Goal: Information Seeking & Learning: Check status

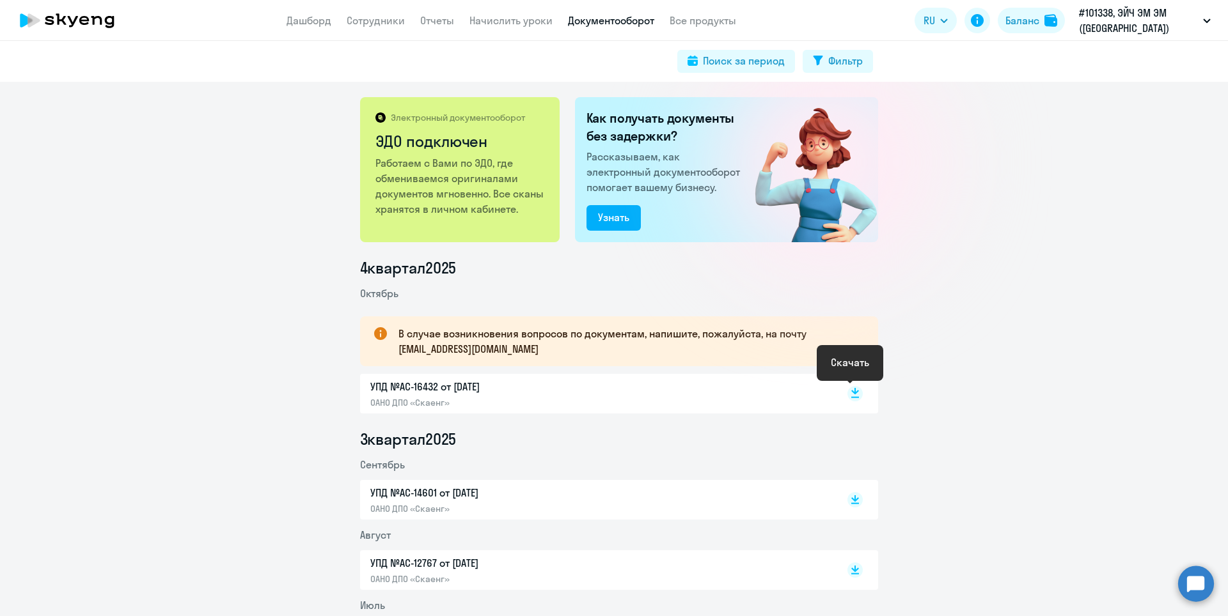
click at [851, 395] on rect at bounding box center [854, 393] width 15 height 15
click at [439, 20] on link "Отчеты" at bounding box center [437, 20] width 34 height 13
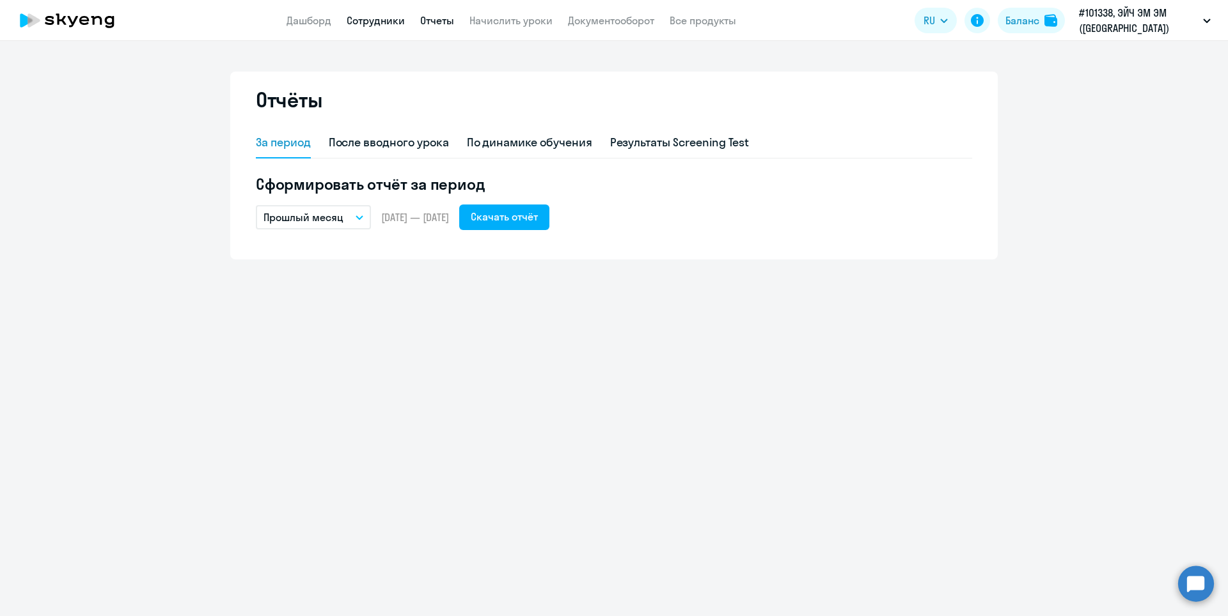
click at [371, 20] on link "Сотрудники" at bounding box center [376, 20] width 58 height 13
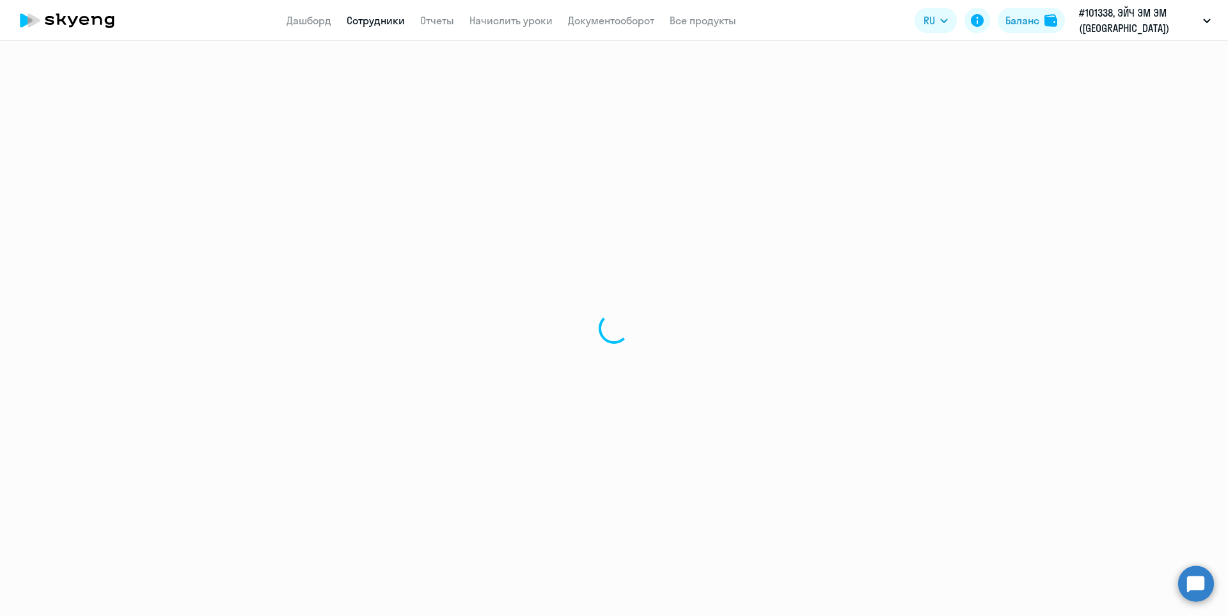
select select "30"
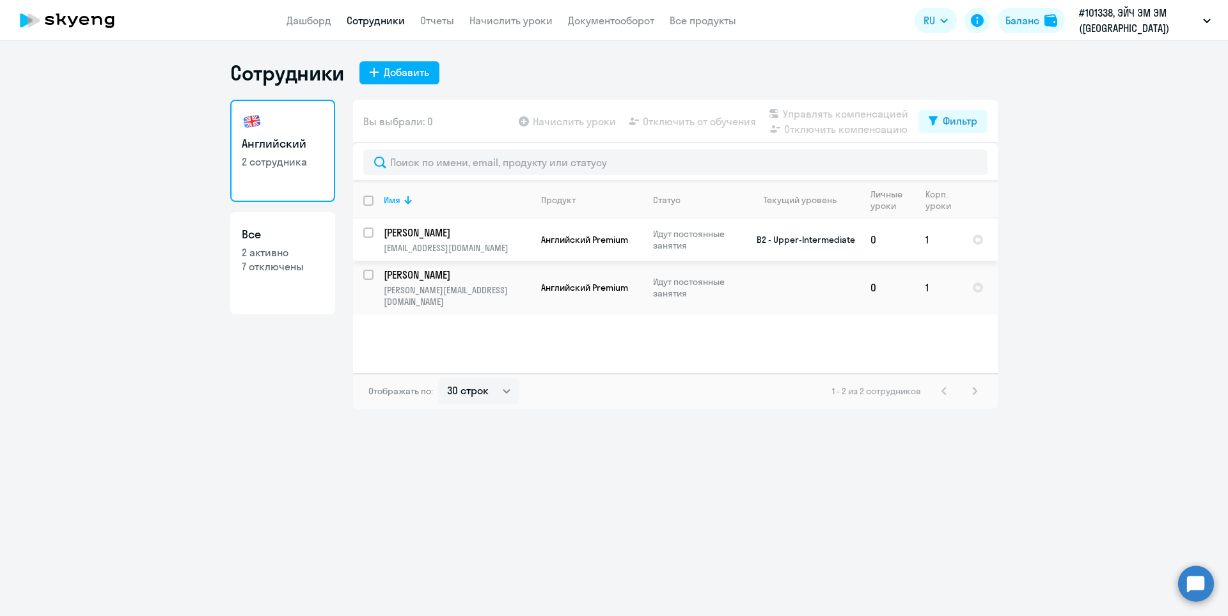
click at [458, 239] on p "[PERSON_NAME]" at bounding box center [456, 233] width 145 height 14
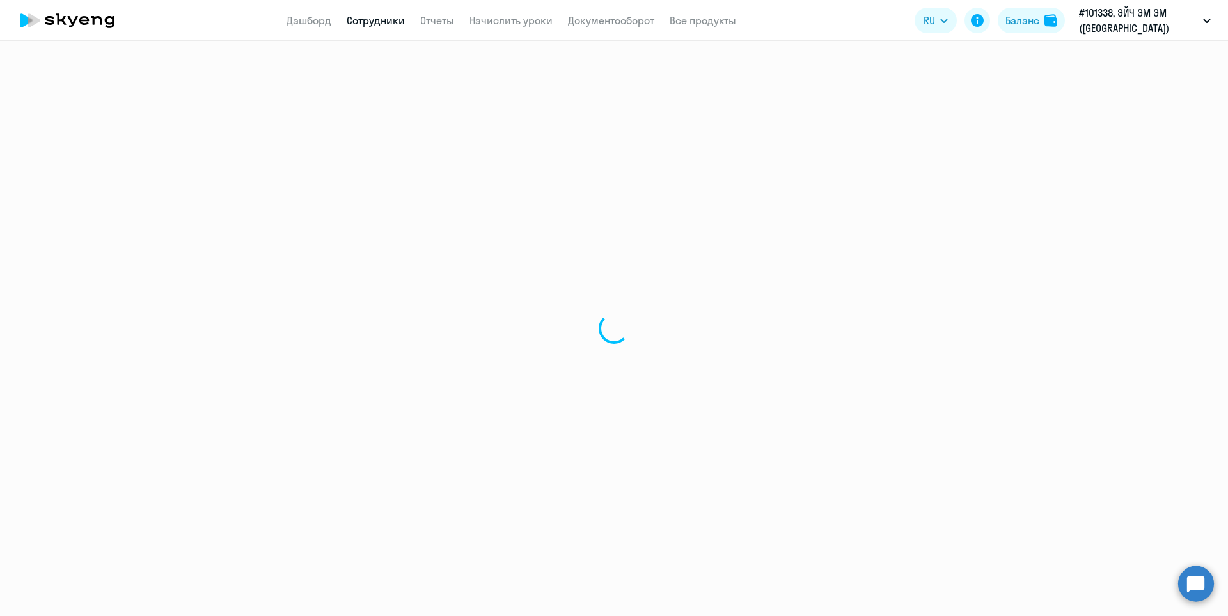
select select "english"
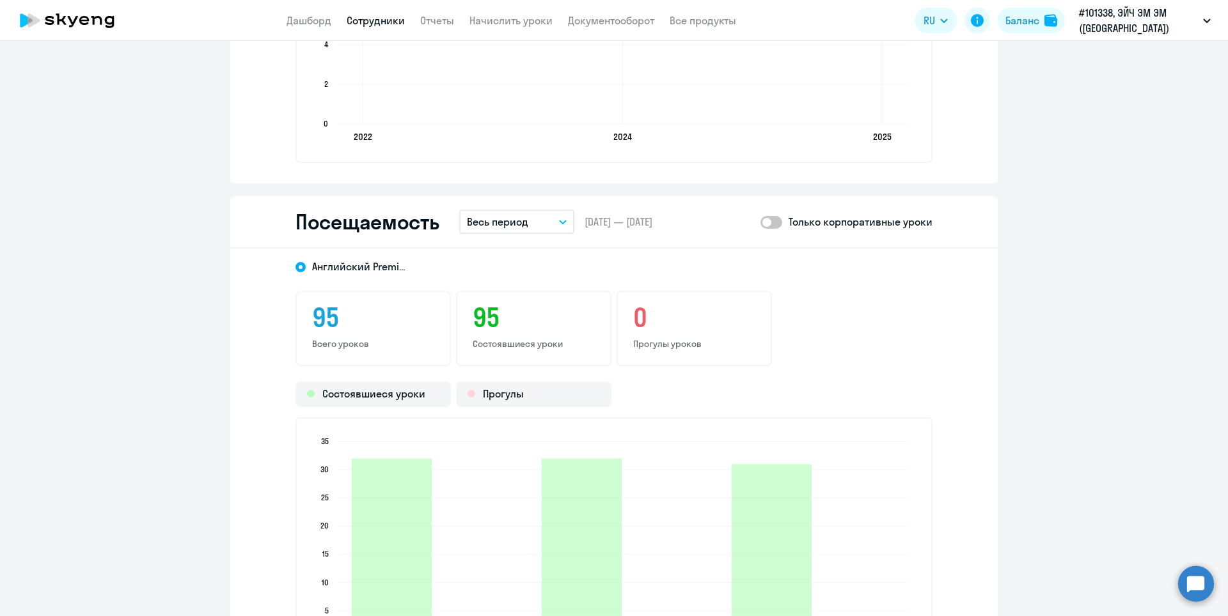
scroll to position [1599, 0]
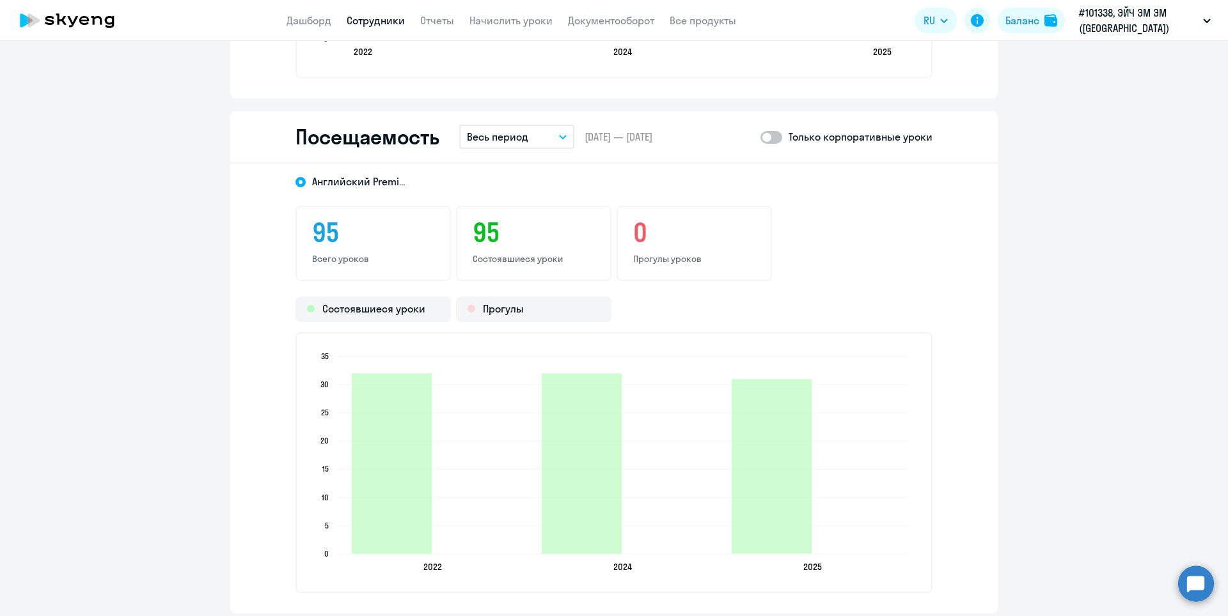
click at [558, 132] on button "Весь период" at bounding box center [516, 137] width 115 height 24
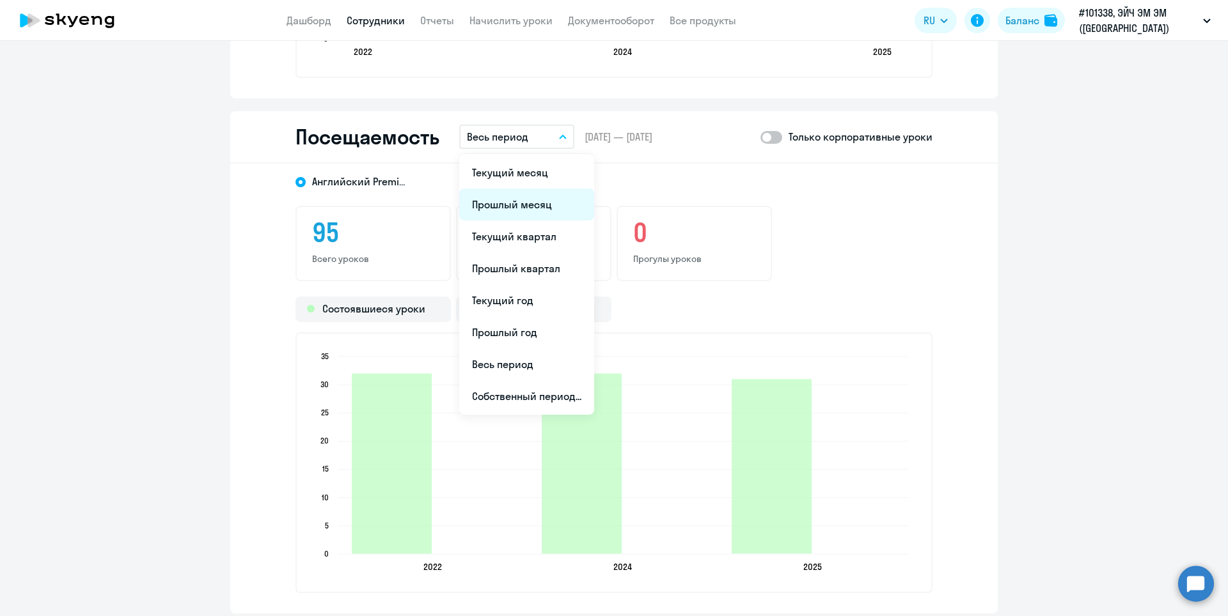
click at [528, 200] on li "Прошлый месяц" at bounding box center [526, 205] width 135 height 32
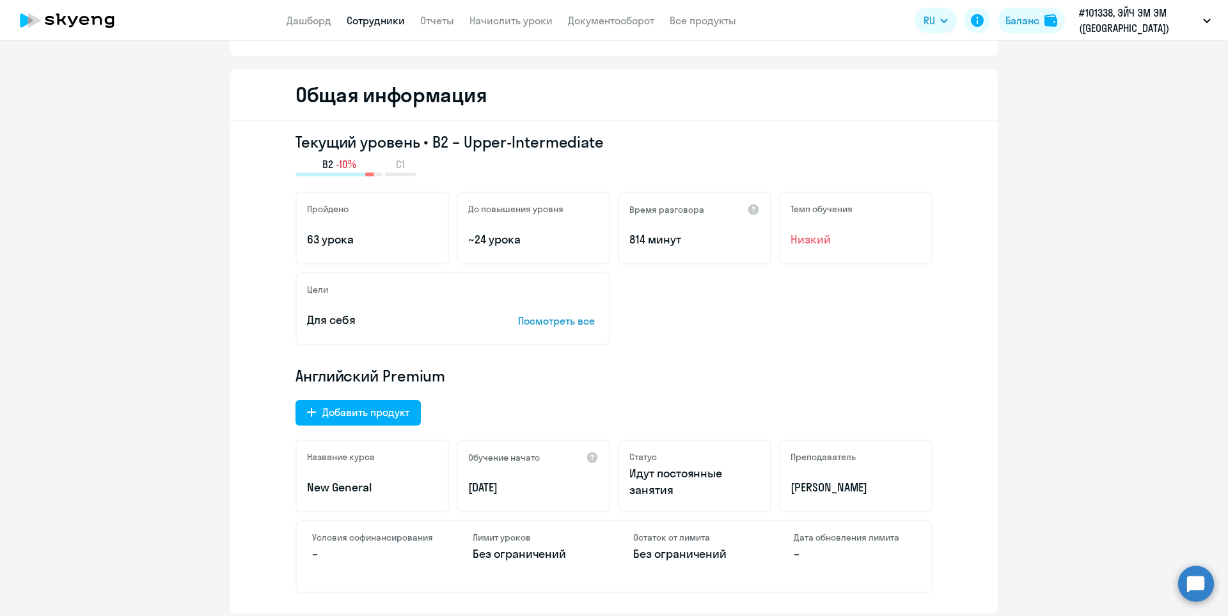
scroll to position [0, 0]
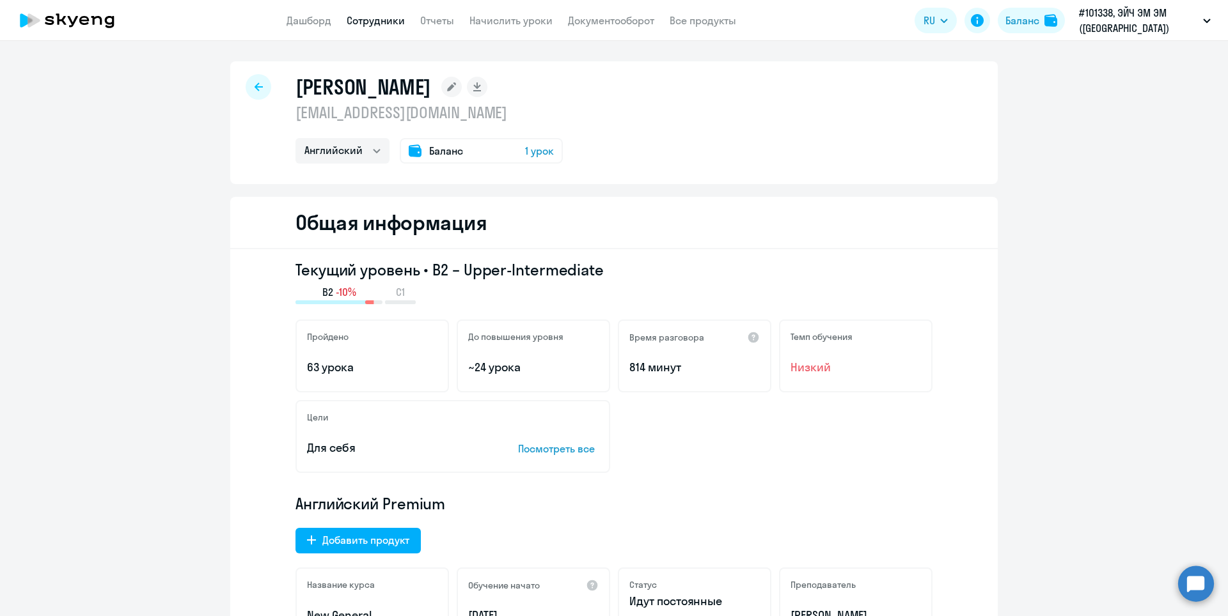
click at [256, 86] on icon at bounding box center [259, 86] width 8 height 8
select select "30"
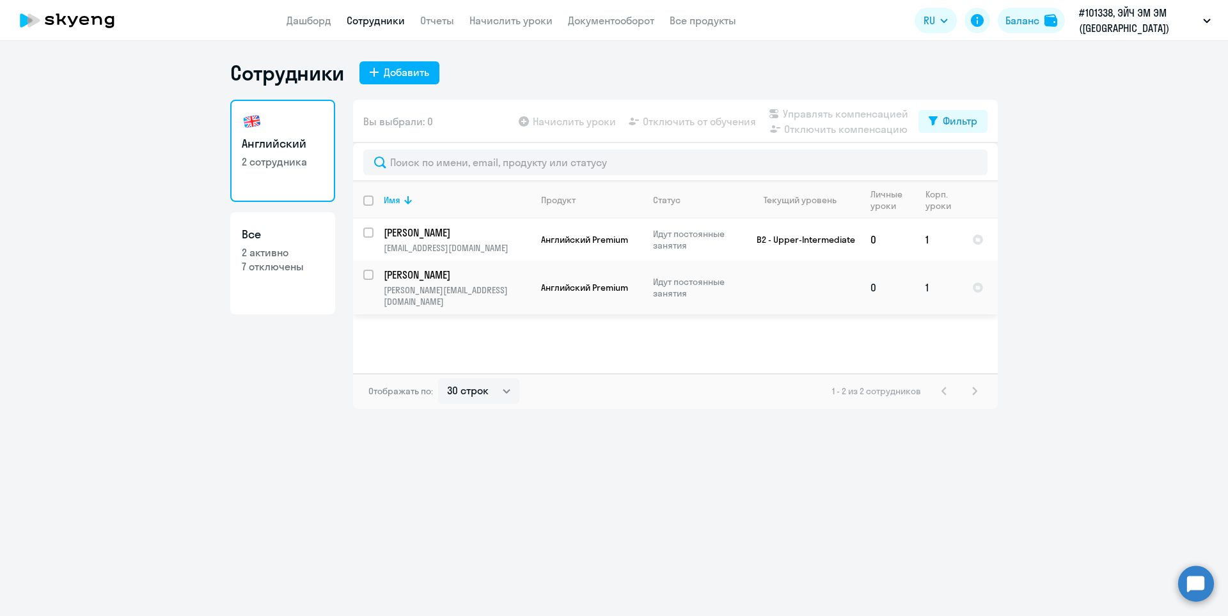
click at [429, 277] on p "[PERSON_NAME]" at bounding box center [456, 275] width 145 height 14
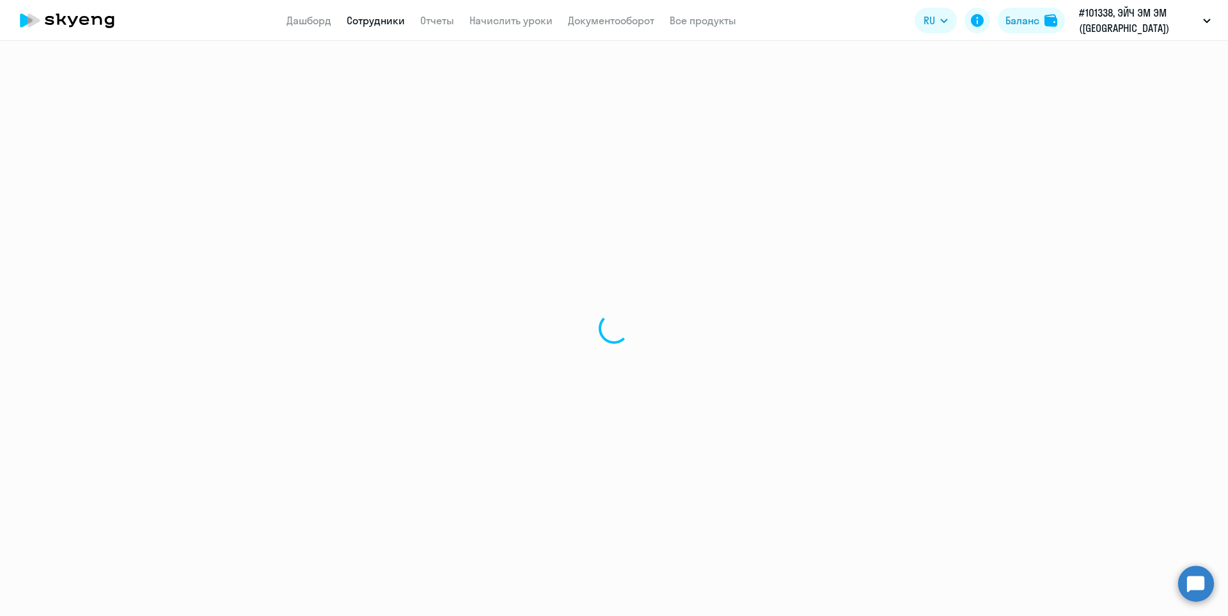
select select "english"
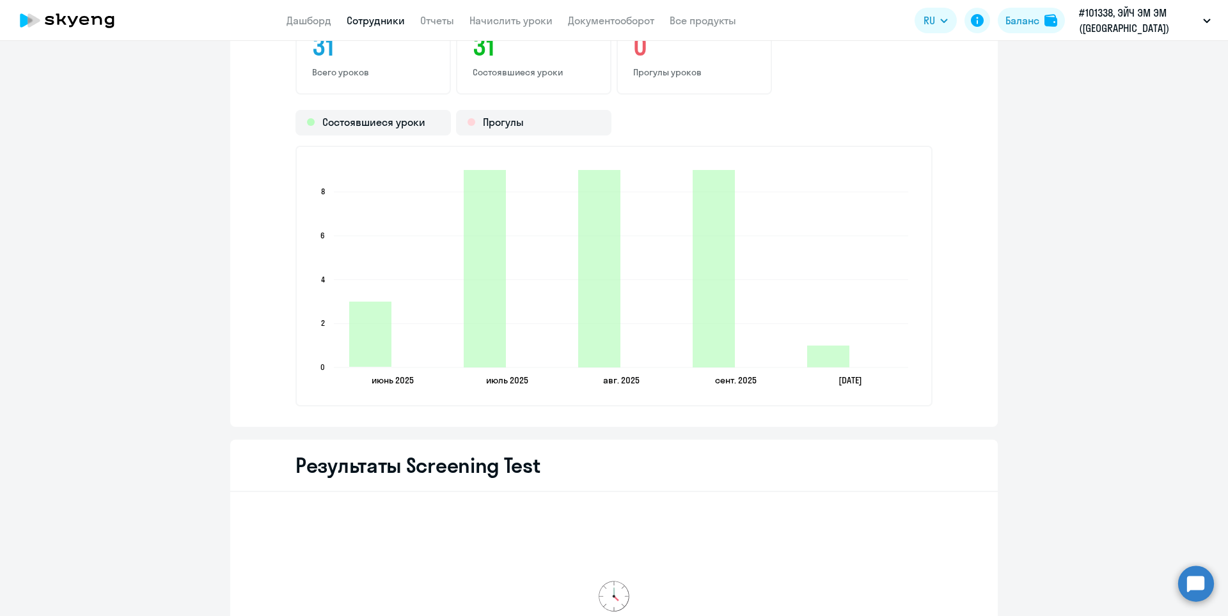
scroll to position [1407, 0]
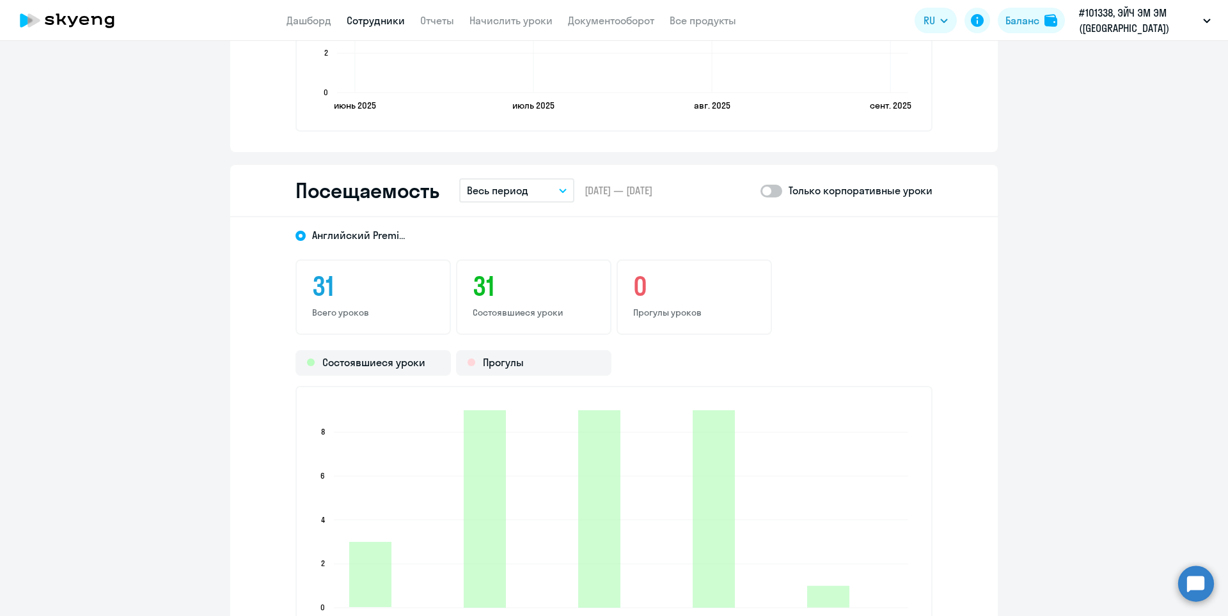
click at [555, 179] on button "Весь период" at bounding box center [516, 190] width 115 height 24
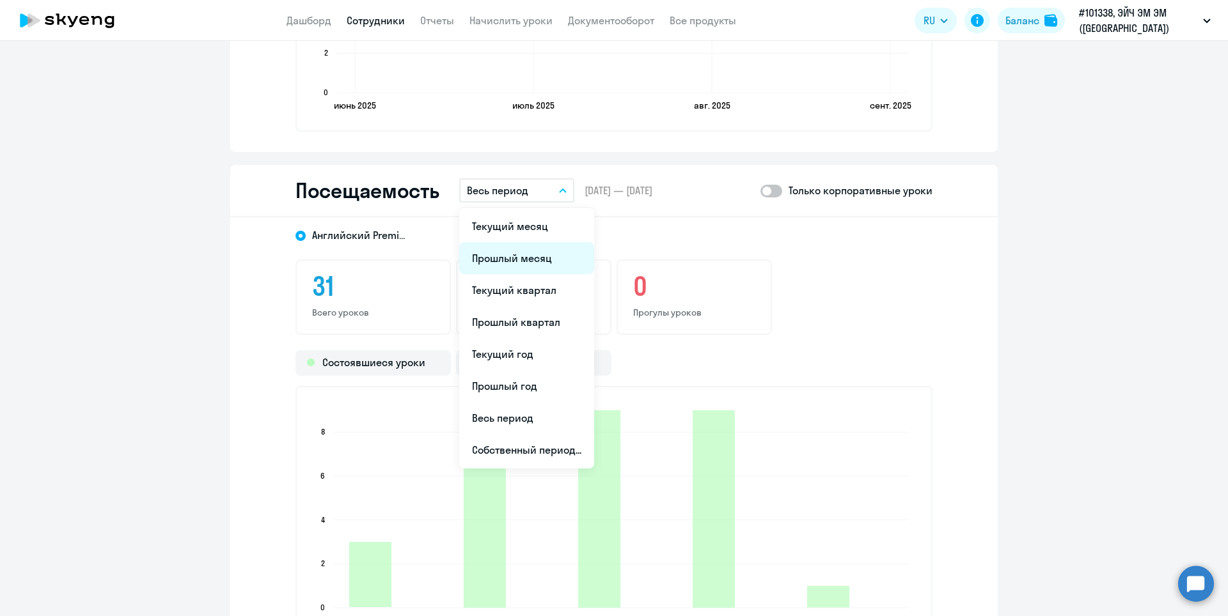
click at [536, 254] on li "Прошлый месяц" at bounding box center [526, 258] width 135 height 32
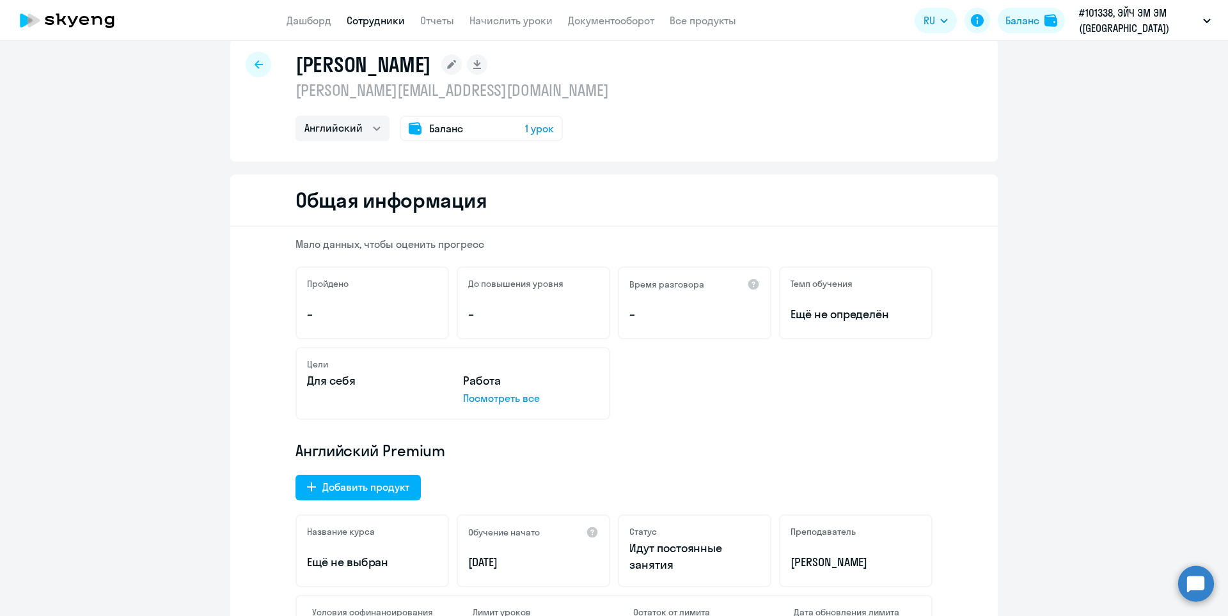
scroll to position [0, 0]
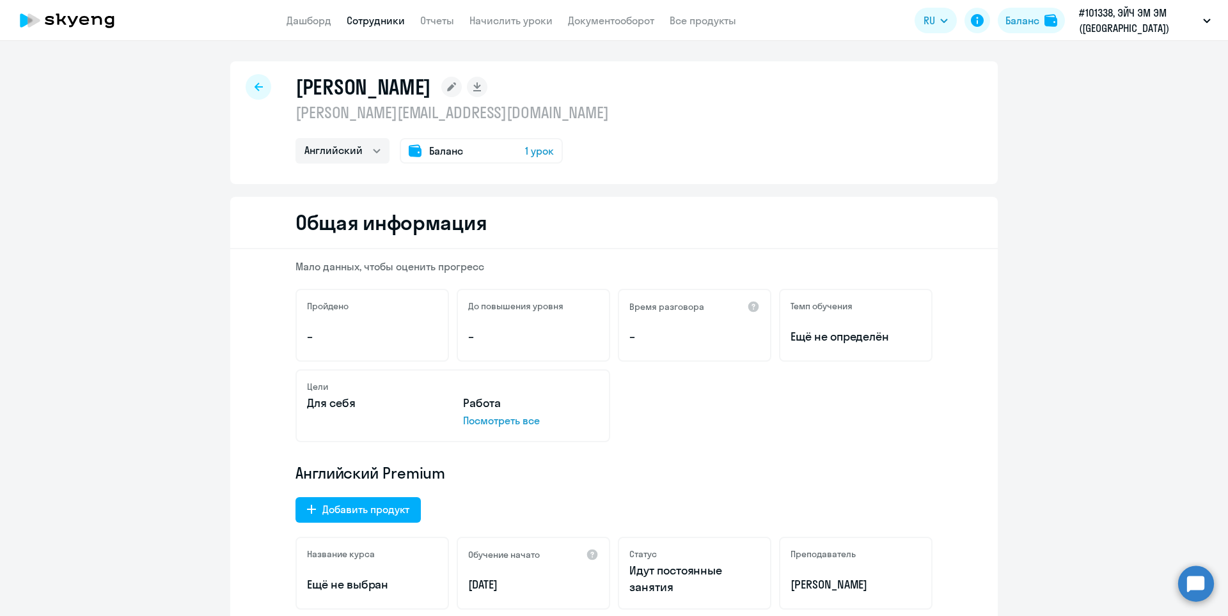
click at [255, 91] on icon at bounding box center [259, 86] width 8 height 9
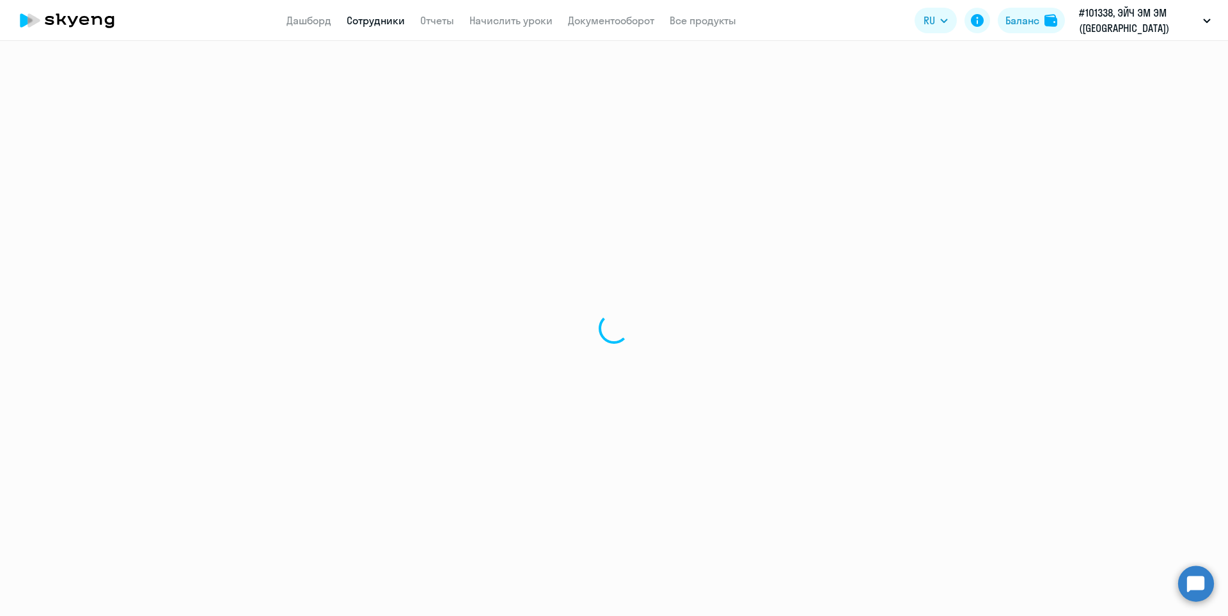
select select "30"
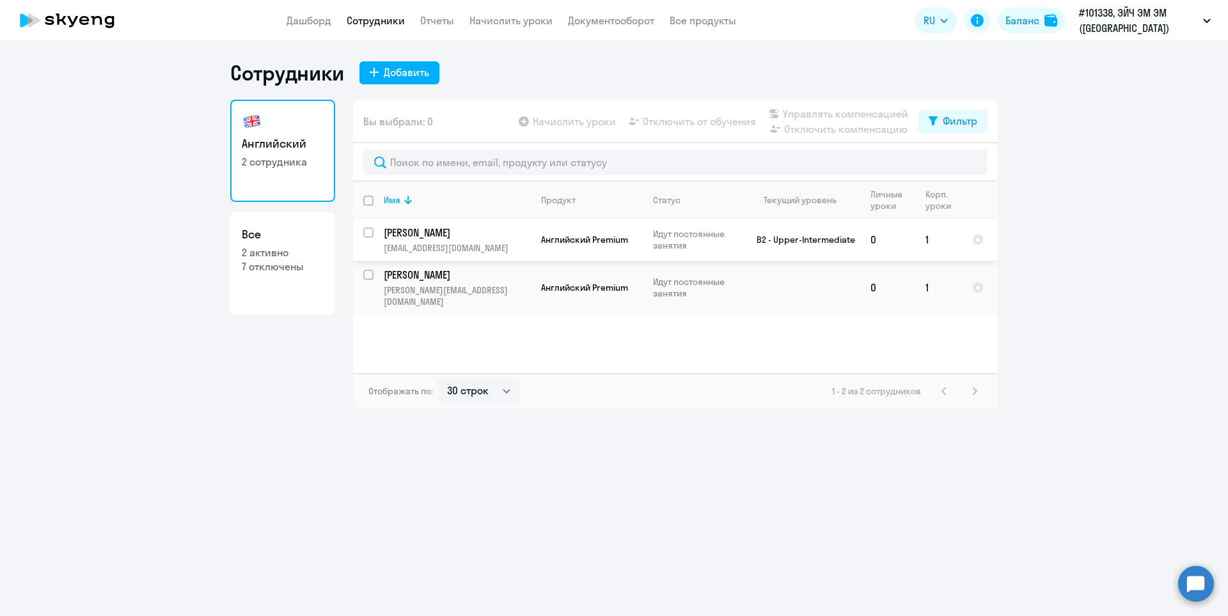
click at [928, 237] on td "1" at bounding box center [938, 240] width 47 height 42
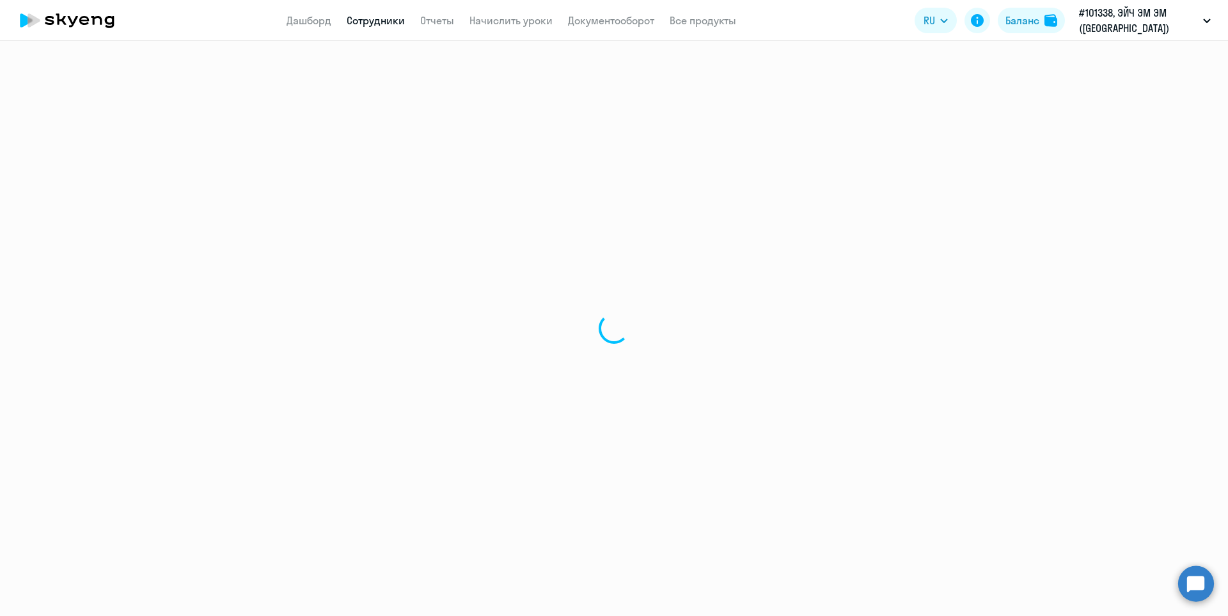
select select "english"
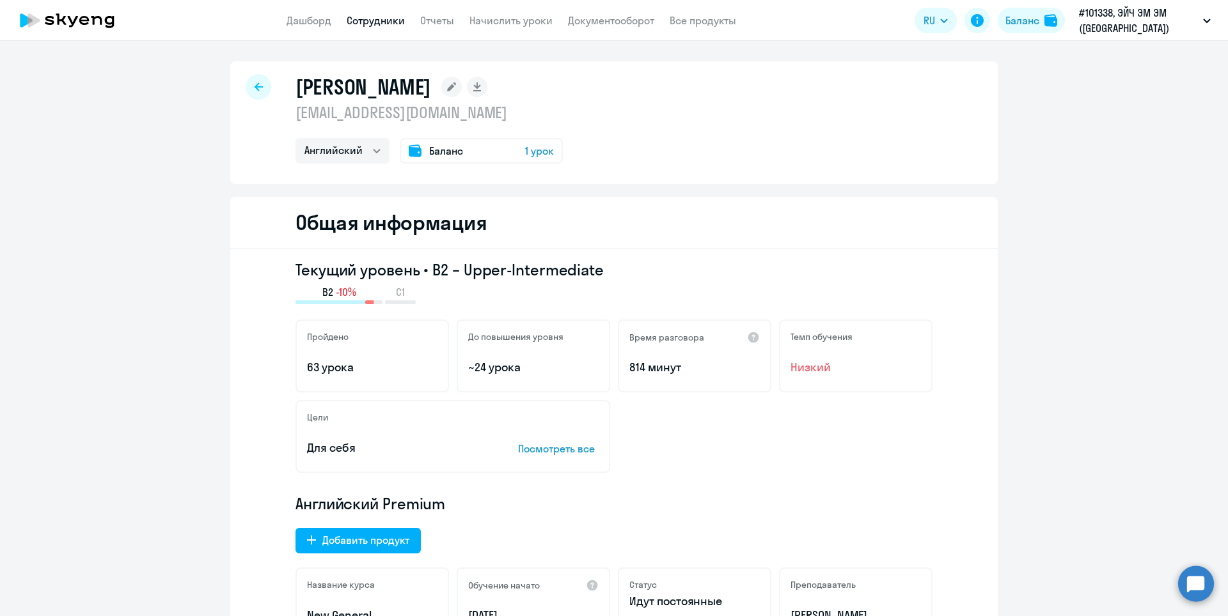
click at [540, 152] on span "1 урок" at bounding box center [539, 150] width 29 height 15
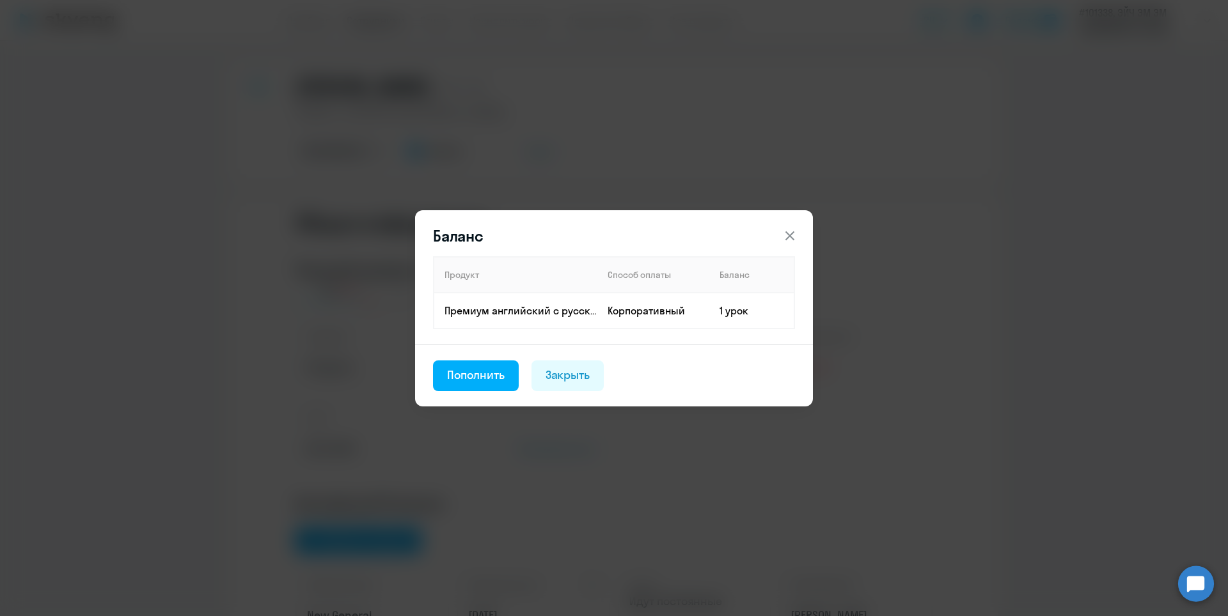
click at [790, 234] on icon at bounding box center [789, 235] width 15 height 15
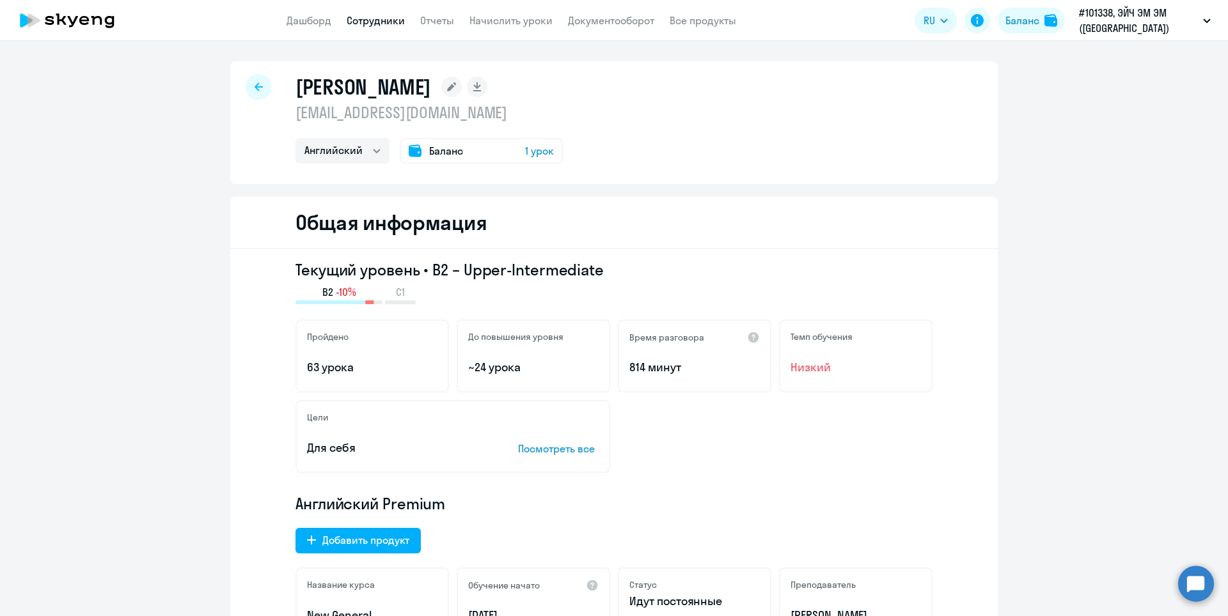
click at [254, 80] on div at bounding box center [259, 87] width 26 height 26
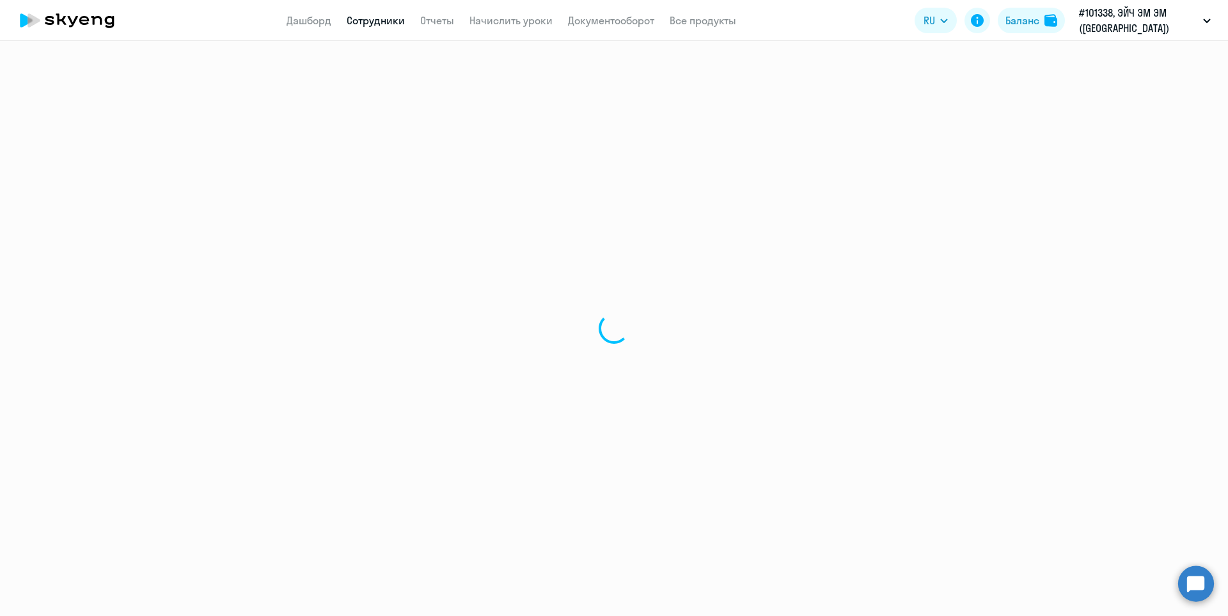
select select "30"
